Goal: Task Accomplishment & Management: Manage account settings

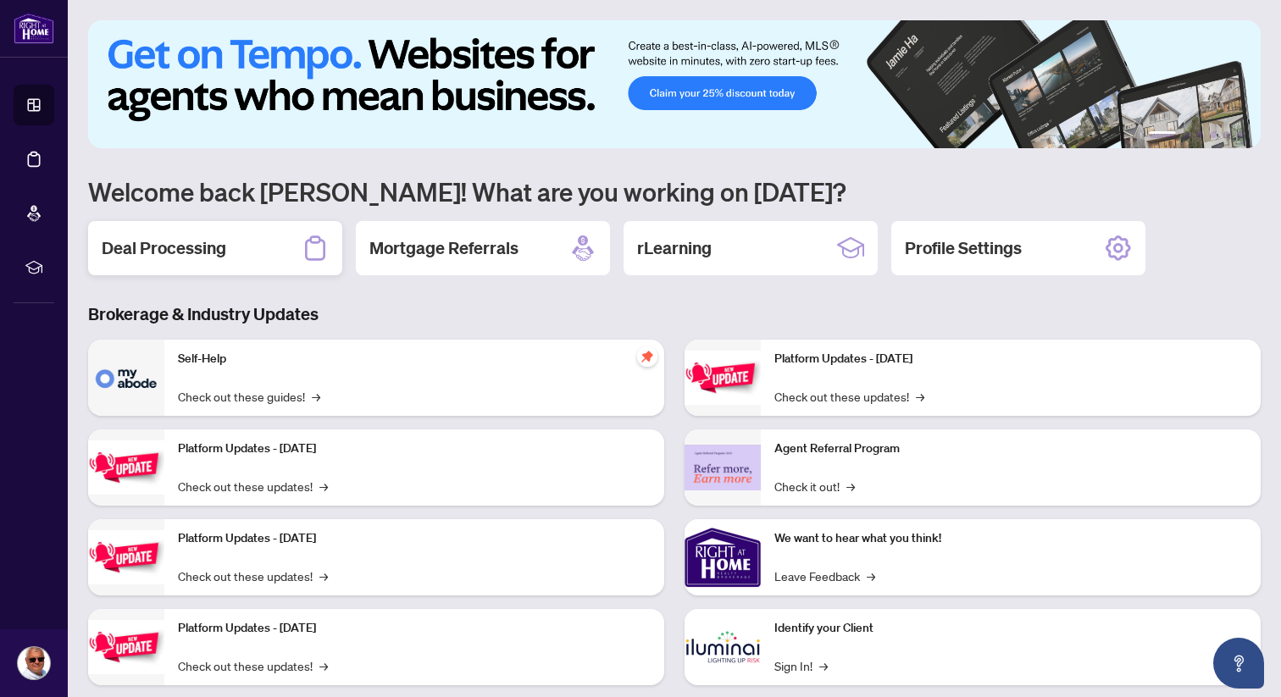
click at [212, 261] on div "Deal Processing" at bounding box center [215, 248] width 254 height 54
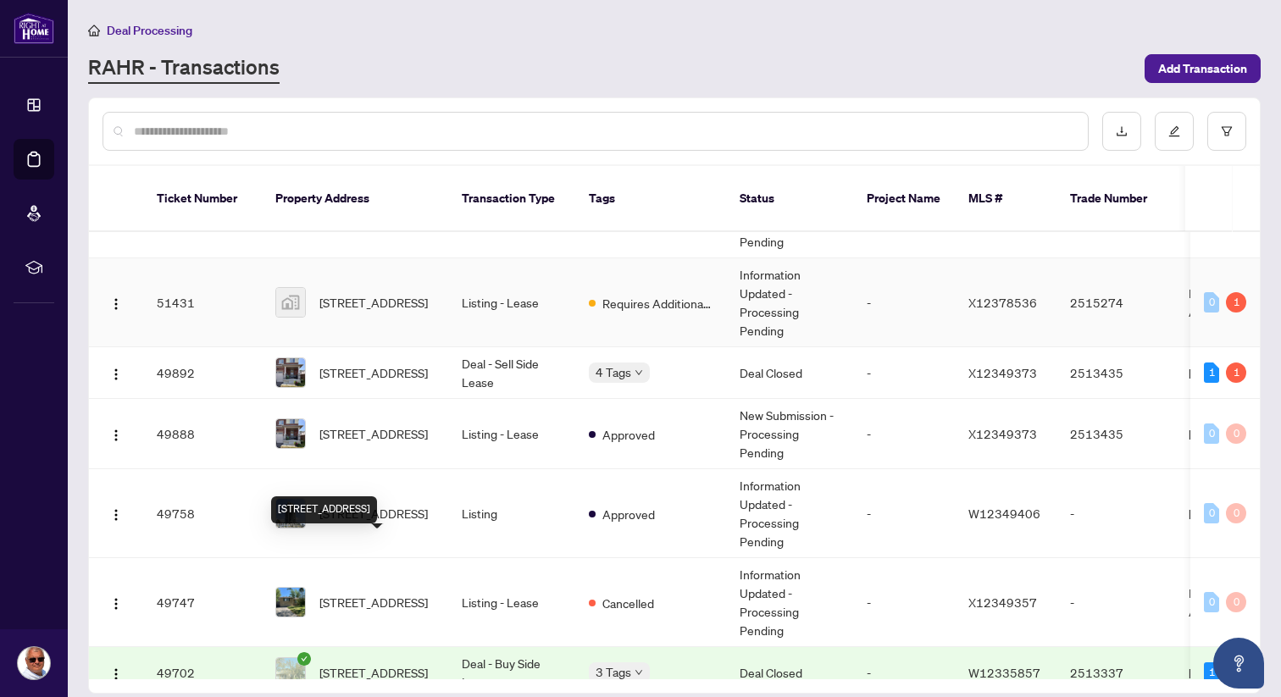
scroll to position [406, 0]
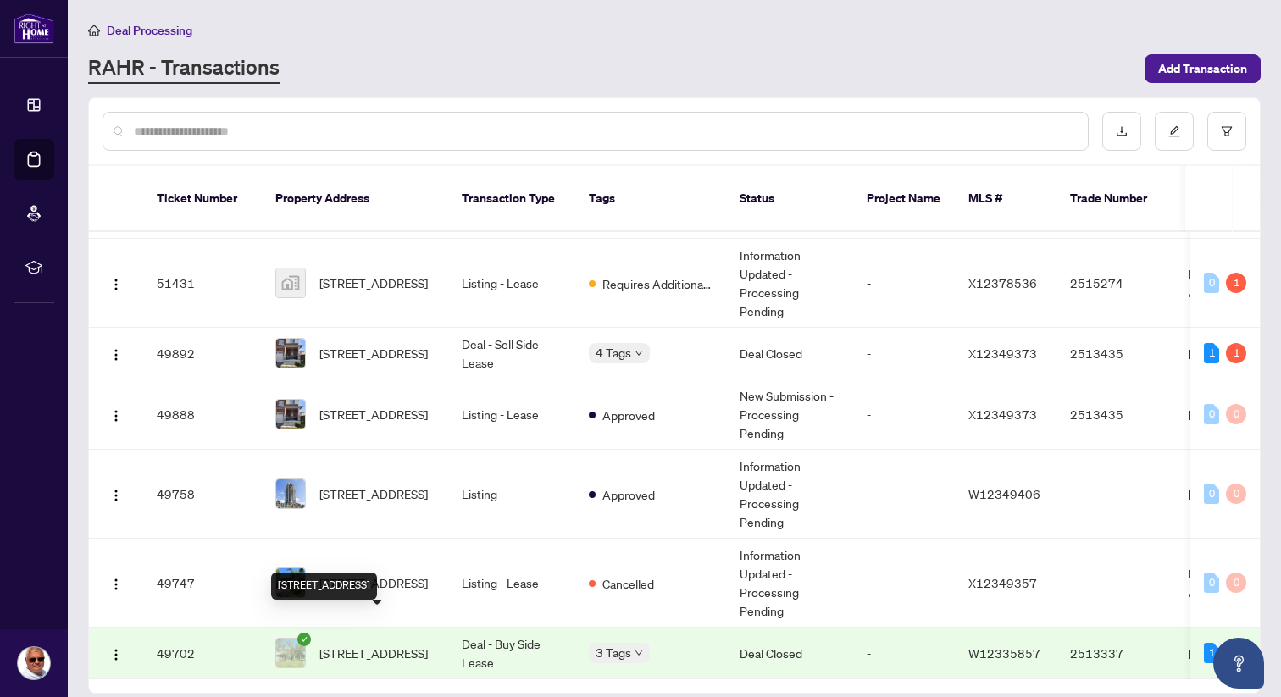
click at [373, 644] on span "[STREET_ADDRESS]" at bounding box center [373, 653] width 108 height 19
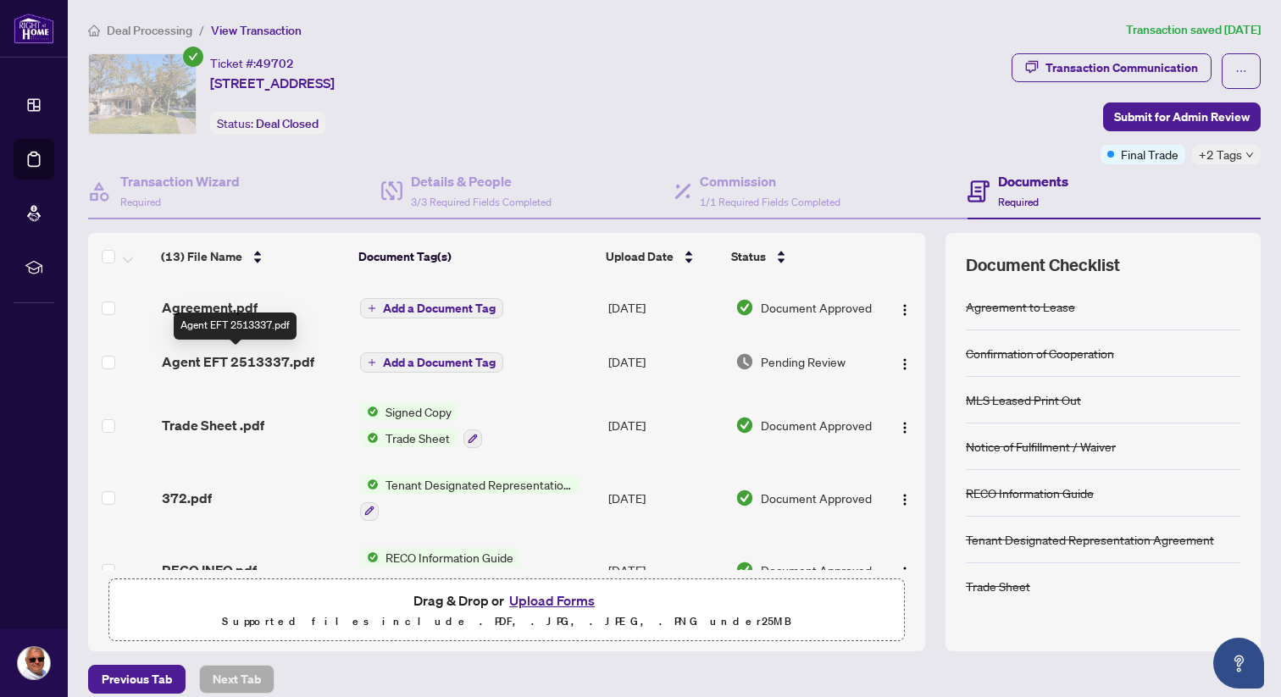
click at [219, 363] on span "Agent EFT 2513337.pdf" at bounding box center [238, 362] width 152 height 20
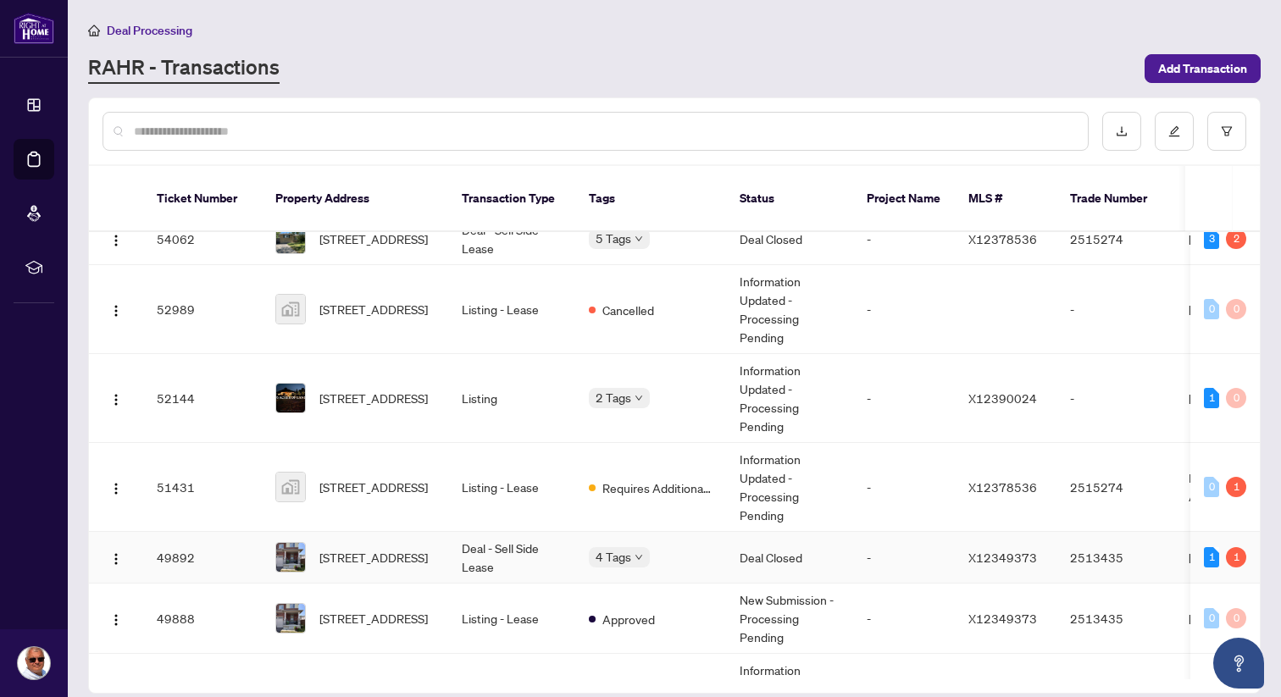
scroll to position [406, 0]
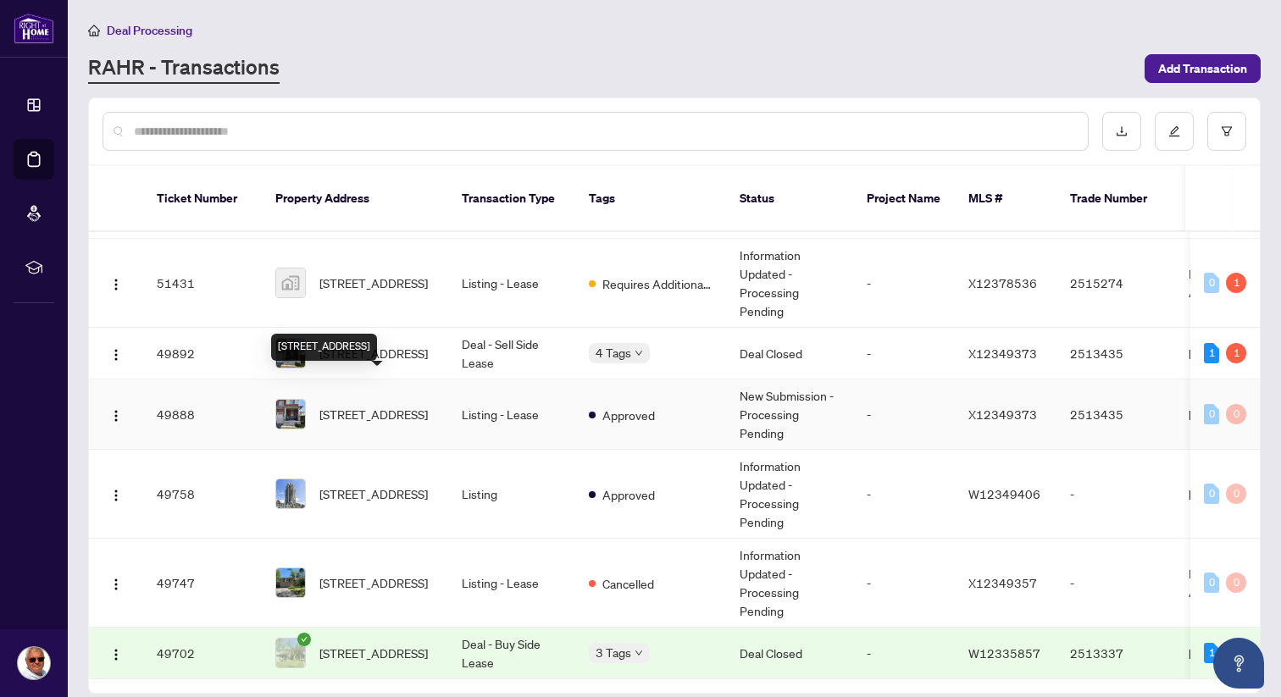
click at [349, 405] on span "[STREET_ADDRESS]" at bounding box center [373, 414] width 108 height 19
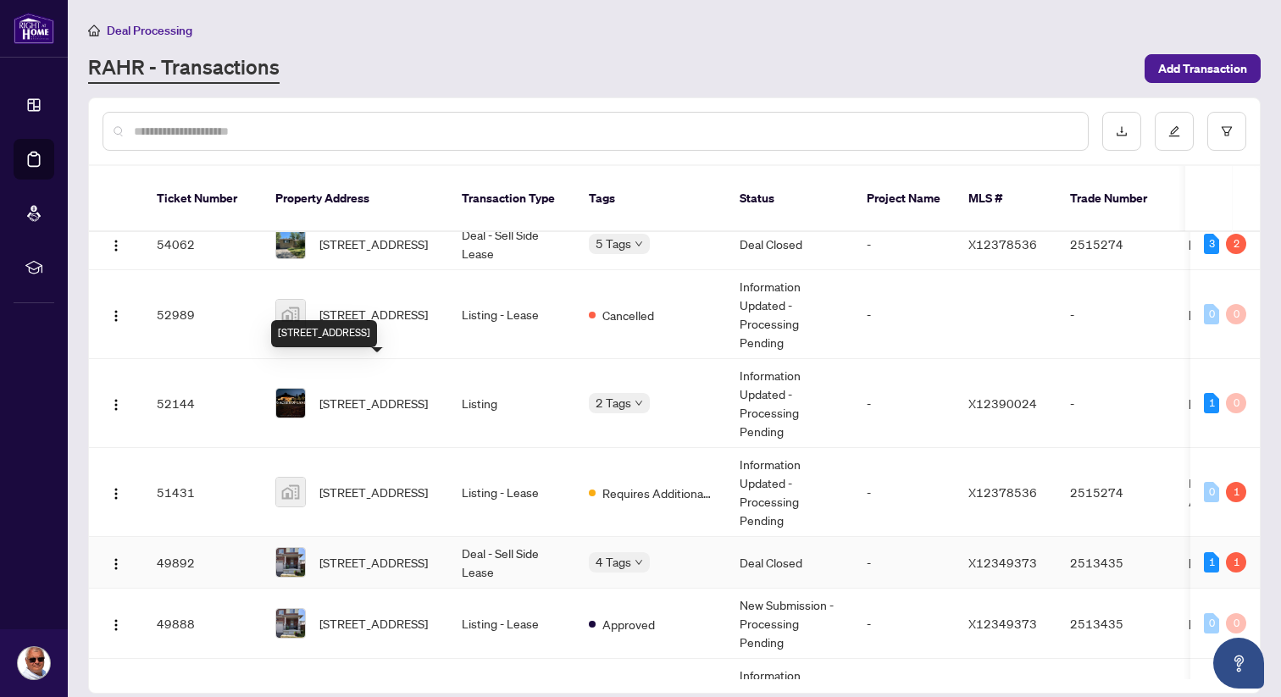
scroll to position [406, 0]
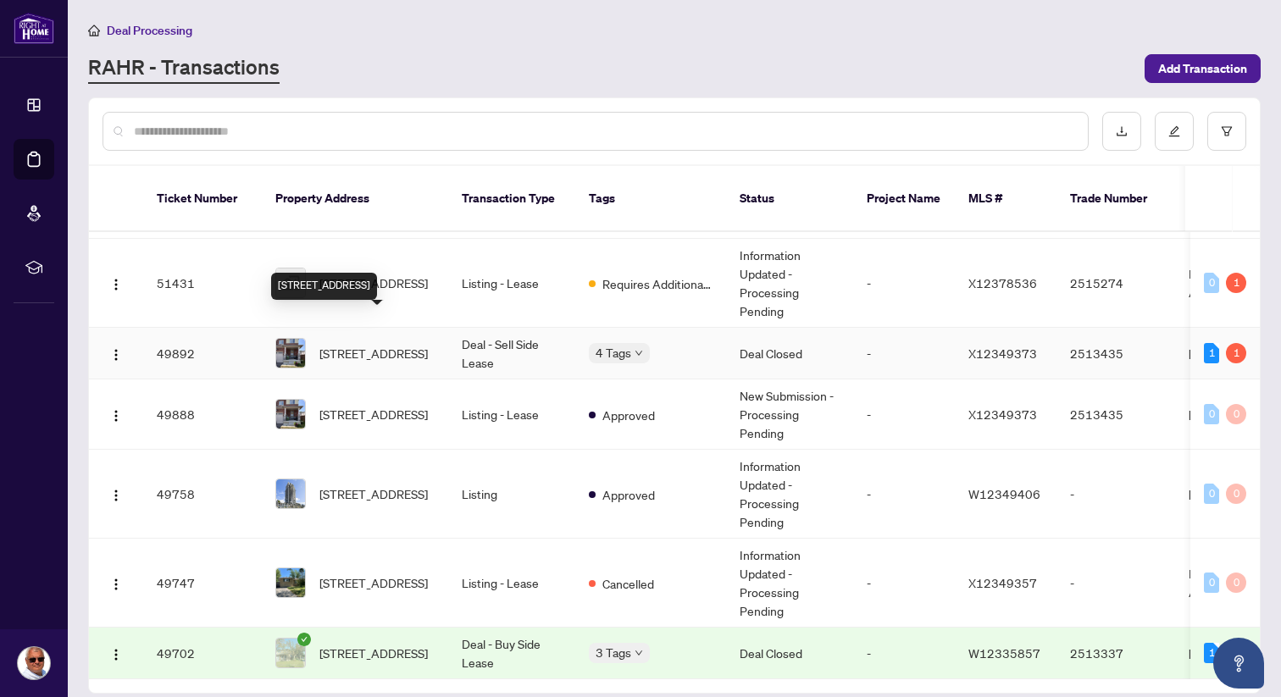
click at [355, 344] on span "[STREET_ADDRESS]" at bounding box center [373, 353] width 108 height 19
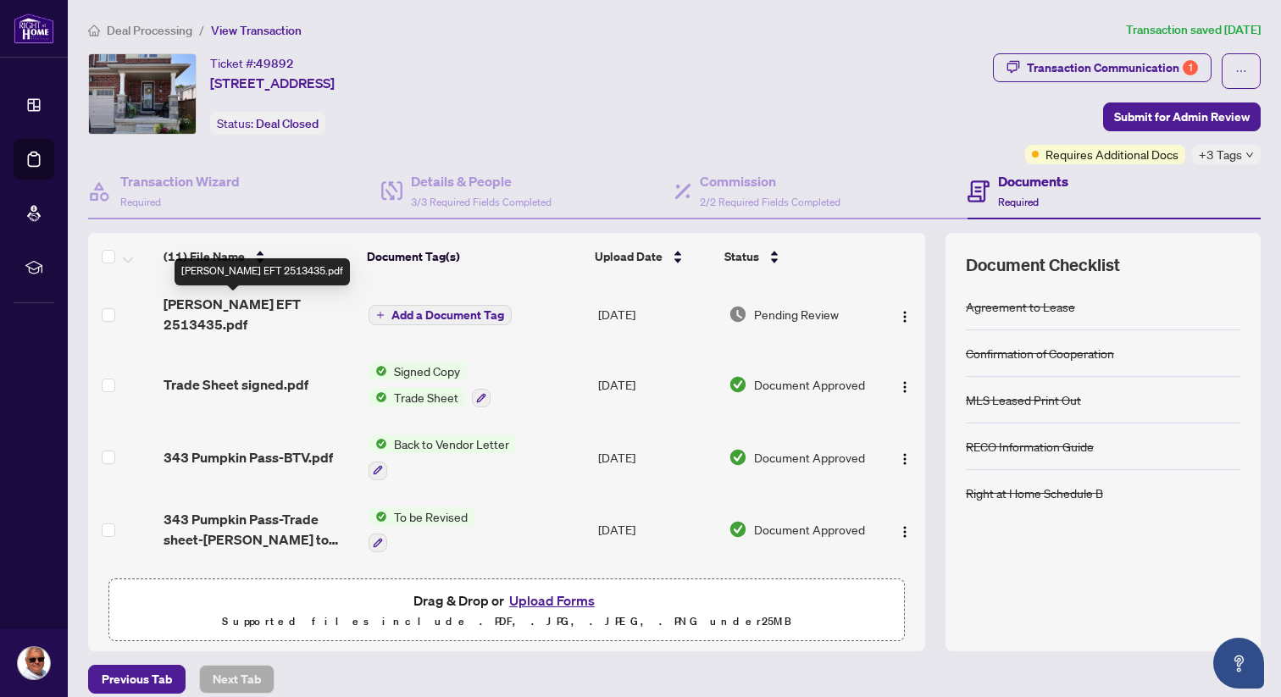
click at [246, 303] on span "[PERSON_NAME] EFT 2513435.pdf" at bounding box center [259, 314] width 191 height 41
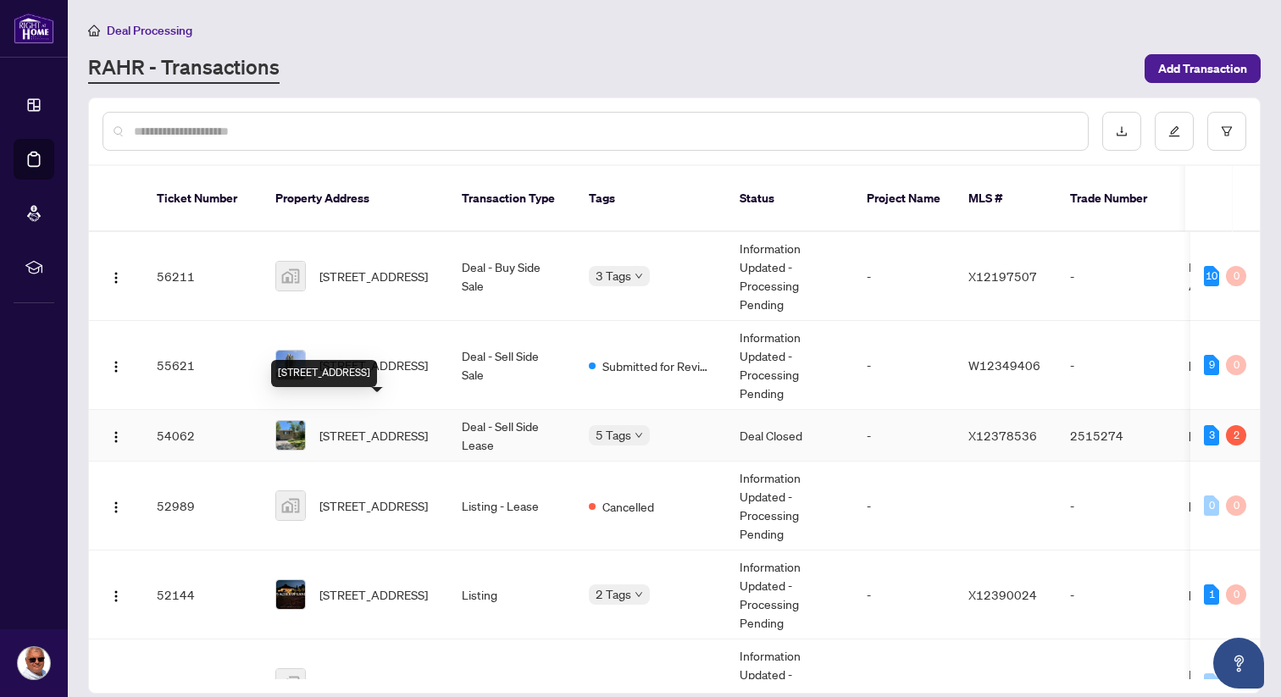
click at [366, 426] on span "[STREET_ADDRESS]" at bounding box center [373, 435] width 108 height 19
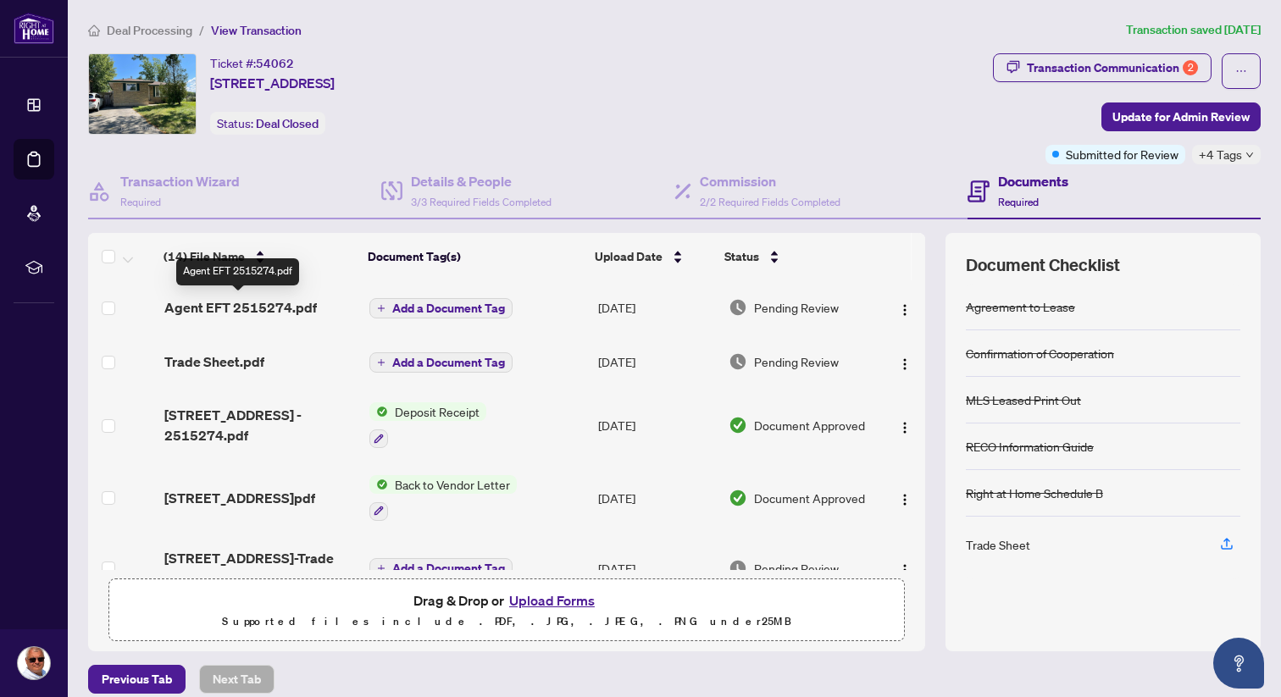
click at [210, 302] on span "Agent EFT 2515274.pdf" at bounding box center [240, 307] width 152 height 20
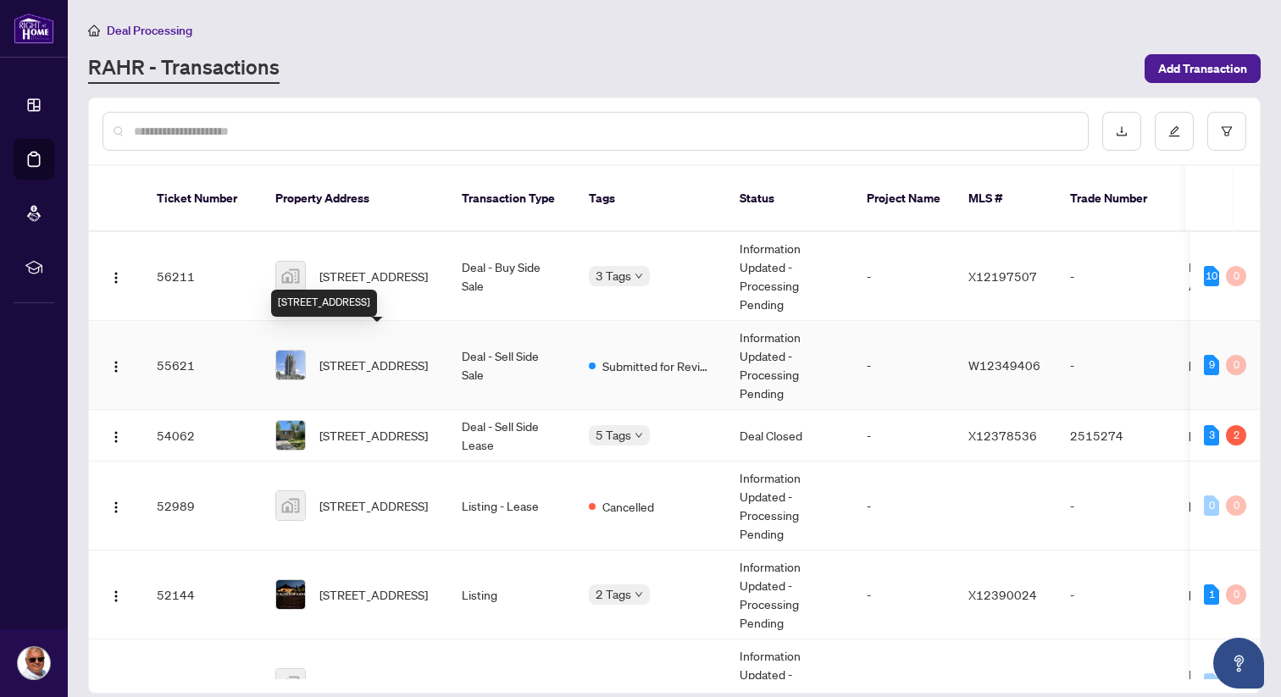
click at [369, 356] on span "[STREET_ADDRESS]" at bounding box center [373, 365] width 108 height 19
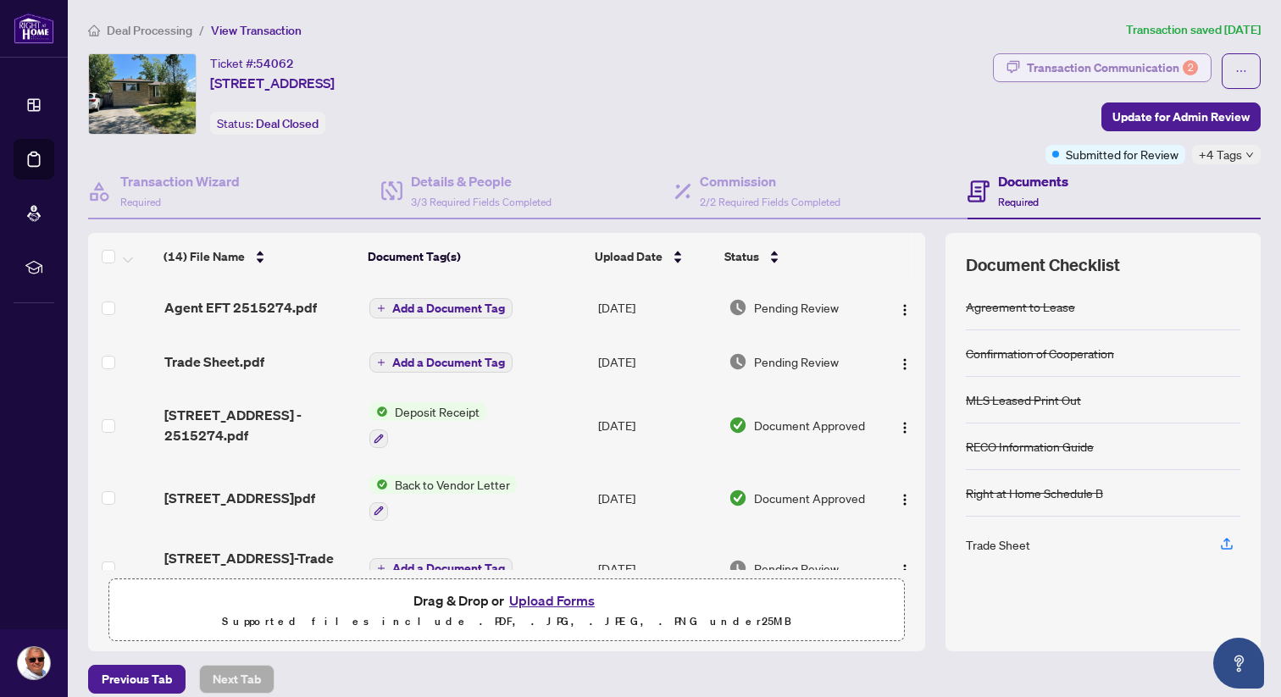
click at [1005, 65] on div "Transaction Communication 2" at bounding box center [1112, 67] width 171 height 27
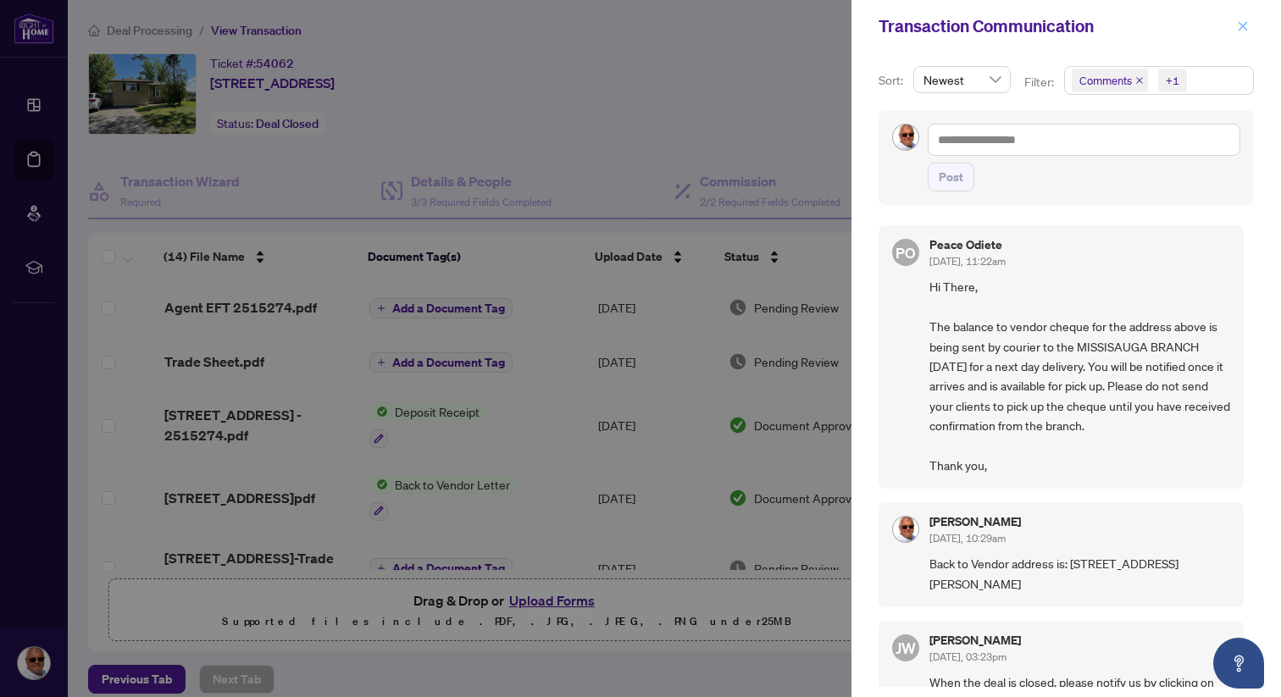
click at [1005, 27] on icon "close" at bounding box center [1243, 25] width 9 height 9
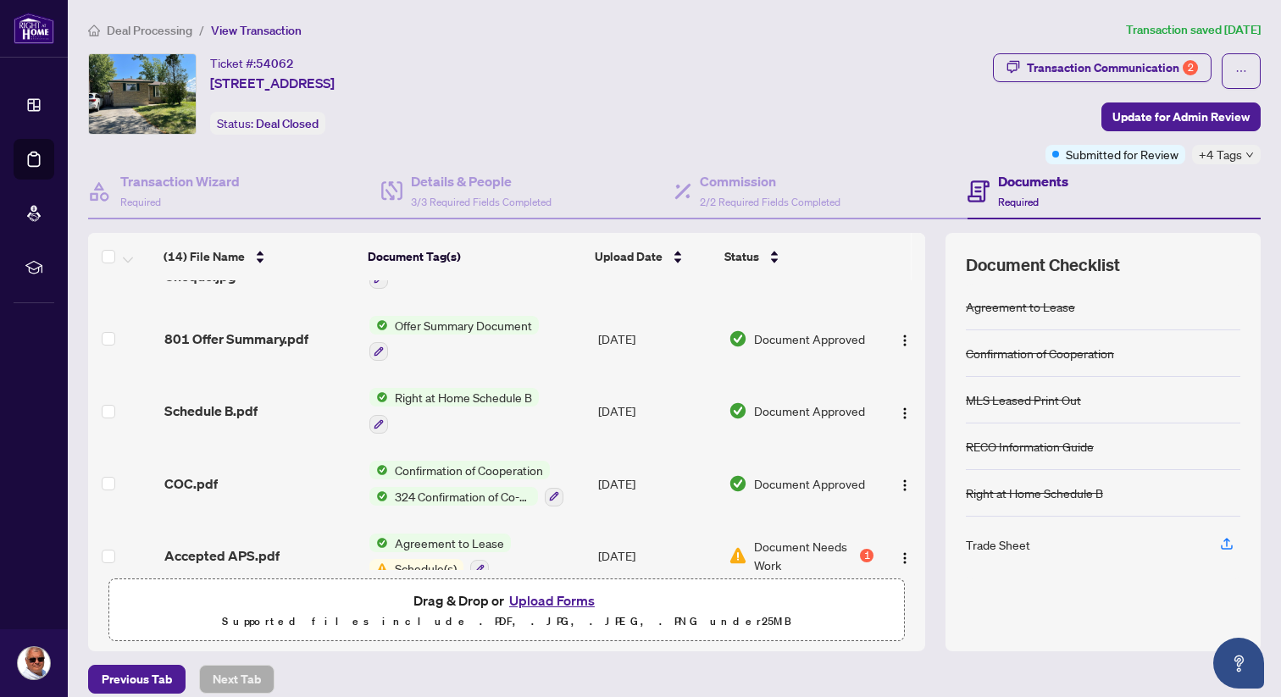
scroll to position [682, 0]
